Goal: Transaction & Acquisition: Purchase product/service

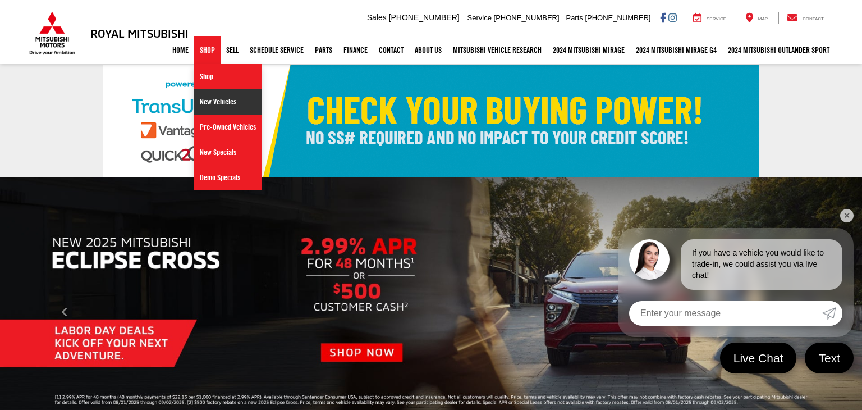
click at [209, 105] on link "New Vehicles" at bounding box center [227, 101] width 67 height 25
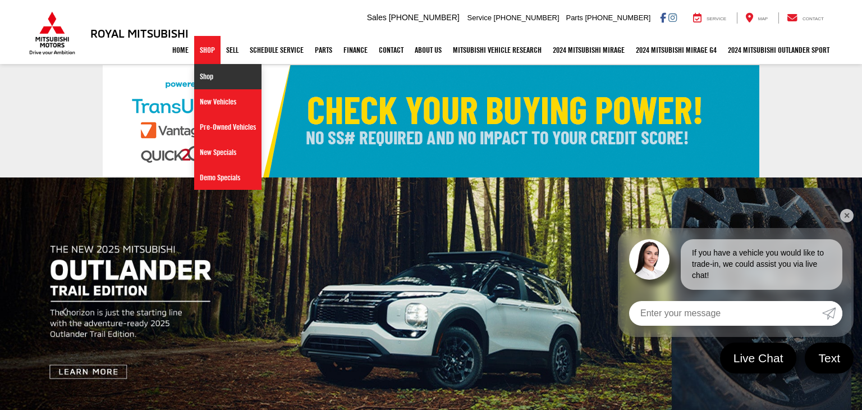
select select "Mitsubishi"
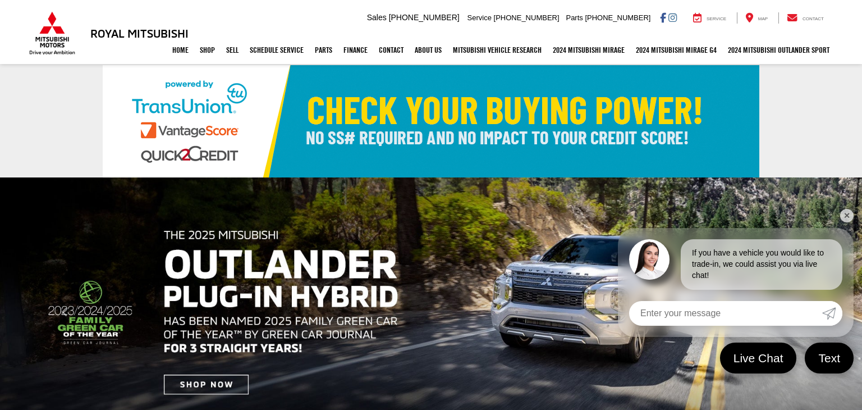
drag, startPoint x: 33, startPoint y: 43, endPoint x: 44, endPoint y: 42, distance: 10.7
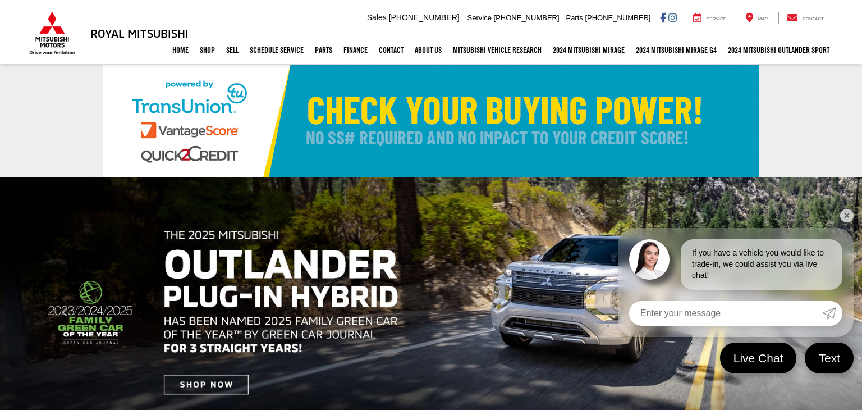
click at [33, 43] on div "Home Shop Shop New Vehicles Pre-Owned Vehicles New Specials Demo Specials Sell …" at bounding box center [431, 50] width 808 height 28
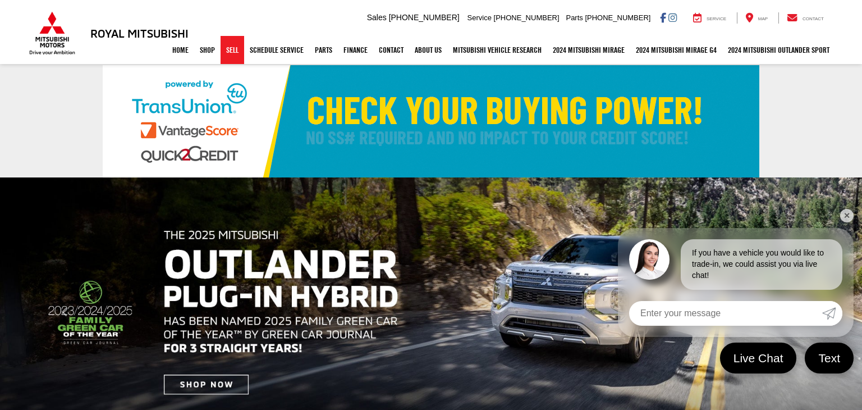
click at [230, 53] on link "Sell" at bounding box center [233, 50] width 24 height 28
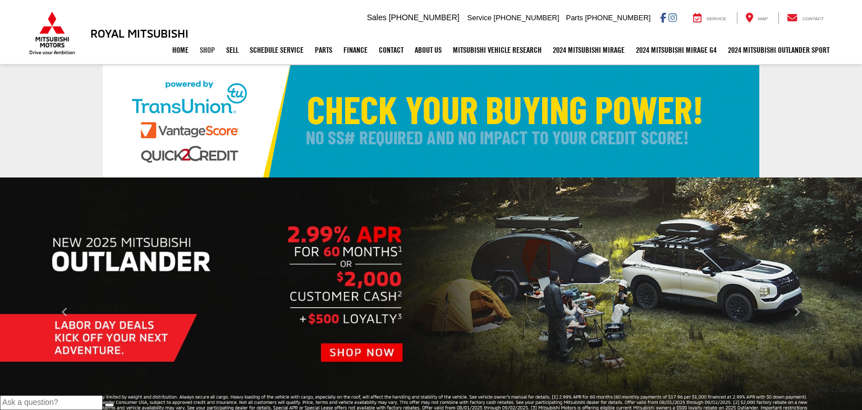
click at [198, 49] on link "Shop" at bounding box center [207, 50] width 26 height 28
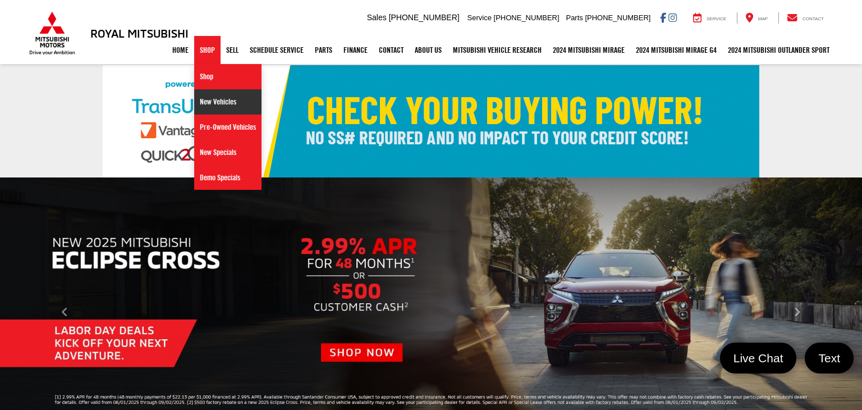
click at [208, 101] on link "New Vehicles" at bounding box center [227, 101] width 67 height 25
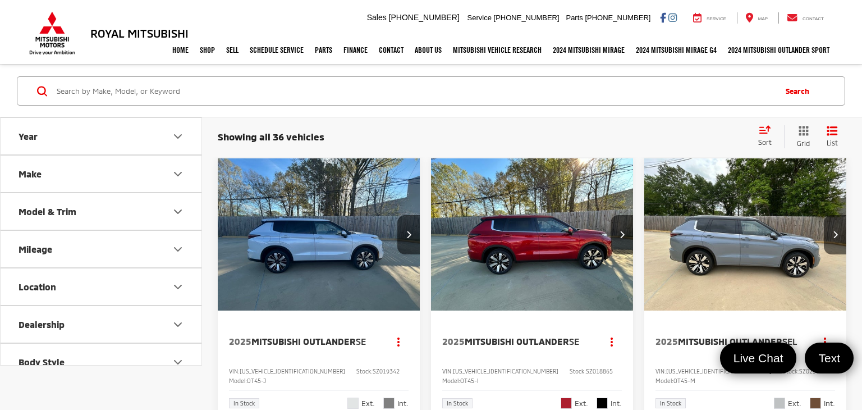
click at [215, 134] on div "Showing all 36 vehicles Clear All + 0 test Sort Price: High to Low Price: Low t…" at bounding box center [532, 136] width 660 height 41
drag, startPoint x: 223, startPoint y: 136, endPoint x: 334, endPoint y: 136, distance: 111.1
click at [334, 136] on div "Showing all 36 vehicles Clear All + 0" at bounding box center [483, 136] width 531 height 11
click at [409, 133] on div "Showing all 36 vehicles Clear All + 0" at bounding box center [483, 136] width 531 height 11
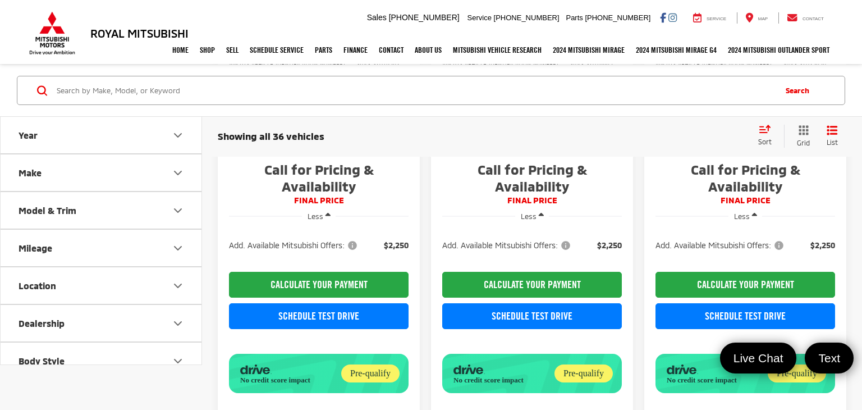
scroll to position [319, 0]
